Goal: Check status: Check status

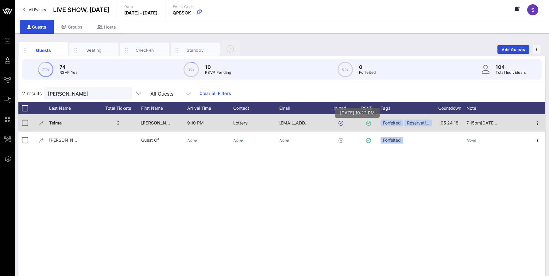
click at [368, 123] on icon at bounding box center [368, 123] width 5 height 5
click at [343, 124] on button "button" at bounding box center [341, 123] width 5 height 5
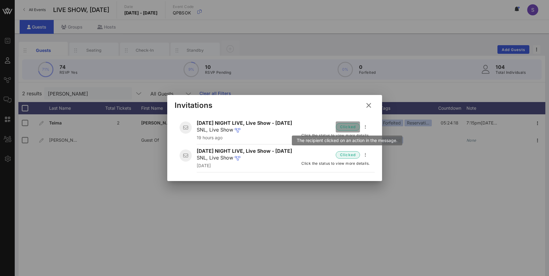
click at [354, 127] on span "clicked" at bounding box center [348, 127] width 16 height 6
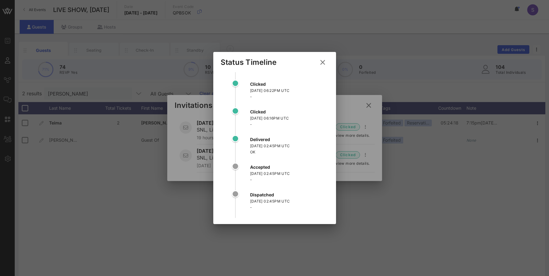
click at [320, 66] on button at bounding box center [323, 62] width 12 height 11
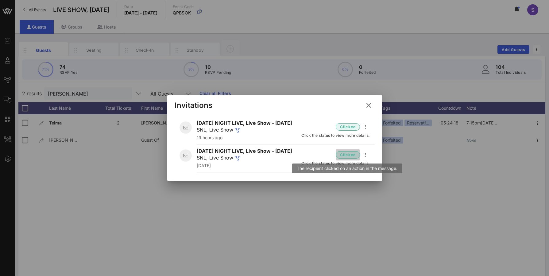
click at [345, 154] on span "clicked" at bounding box center [348, 155] width 16 height 6
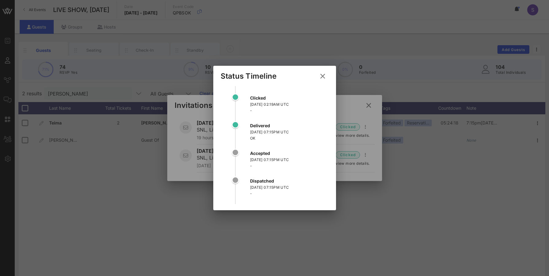
click at [323, 76] on icon at bounding box center [323, 76] width 8 height 9
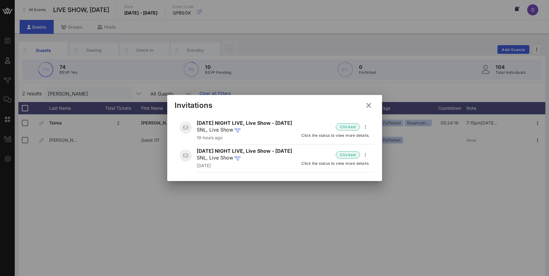
click at [368, 105] on icon at bounding box center [368, 105] width 9 height 9
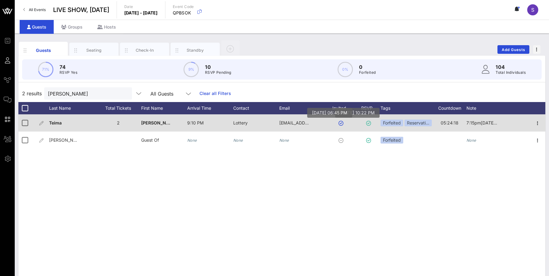
click at [370, 123] on icon at bounding box center [368, 123] width 5 height 5
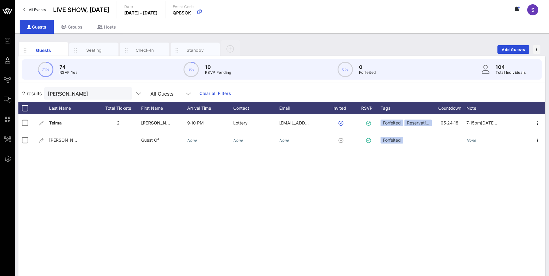
click at [213, 95] on link "Clear all Filters" at bounding box center [216, 93] width 32 height 7
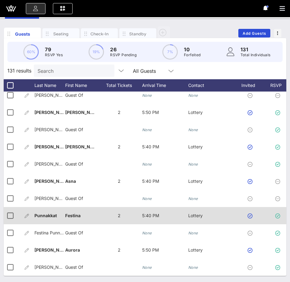
scroll to position [29, 0]
